Goal: Navigation & Orientation: Find specific page/section

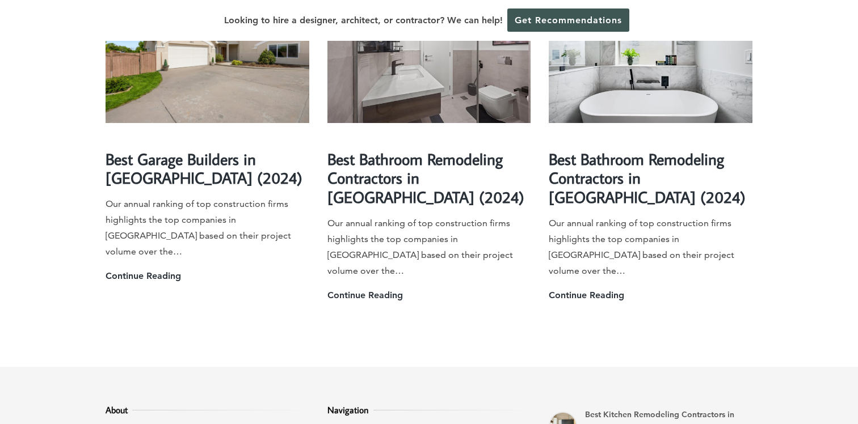
scroll to position [3247, 0]
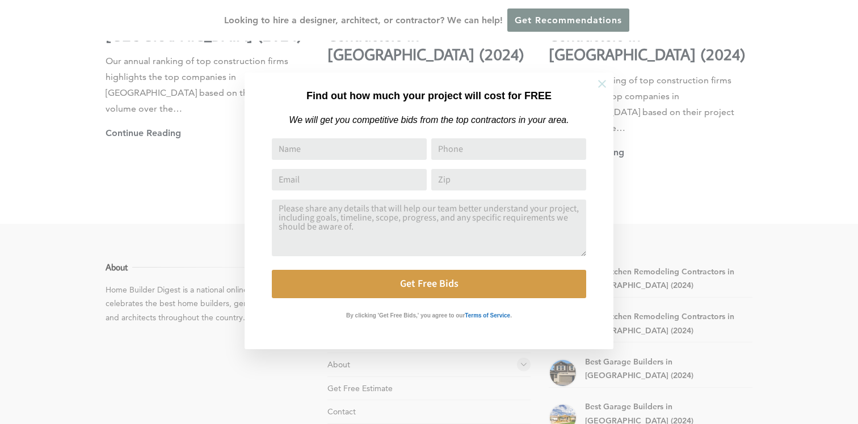
click at [603, 87] on icon at bounding box center [602, 84] width 12 height 12
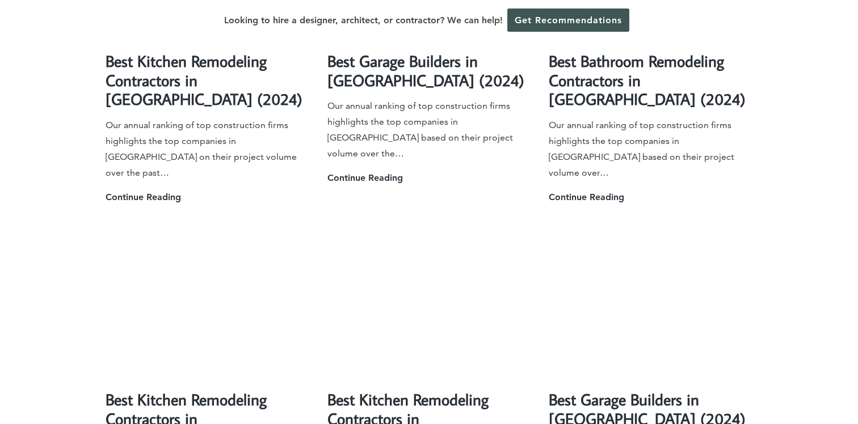
scroll to position [2184, 0]
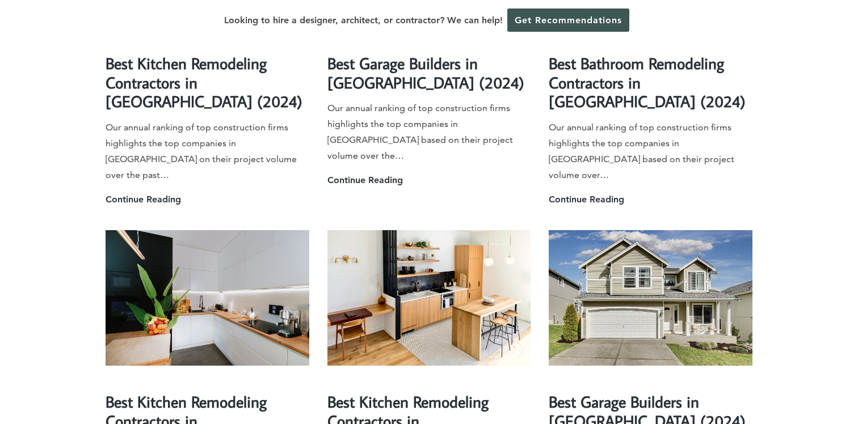
click at [402, 230] on img at bounding box center [429, 298] width 204 height 136
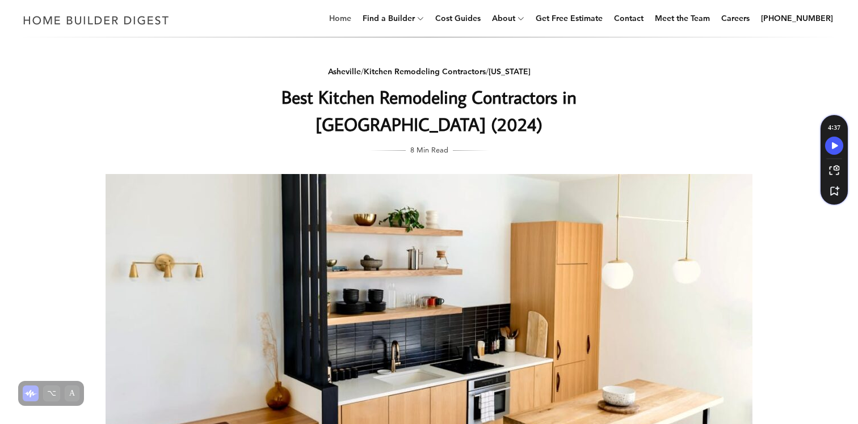
click at [356, 18] on link "Home" at bounding box center [339, 18] width 31 height 36
